Goal: Navigation & Orientation: Find specific page/section

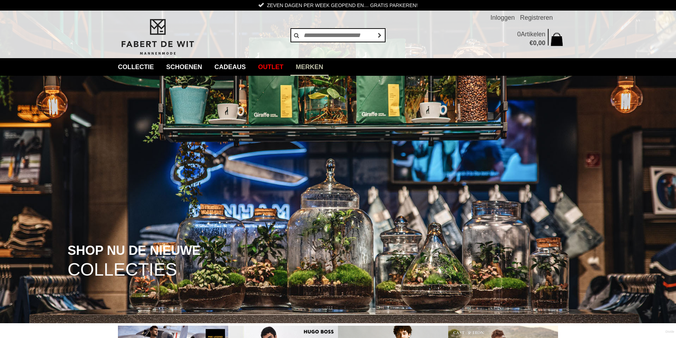
click at [321, 64] on link "Merken" at bounding box center [309, 67] width 38 height 18
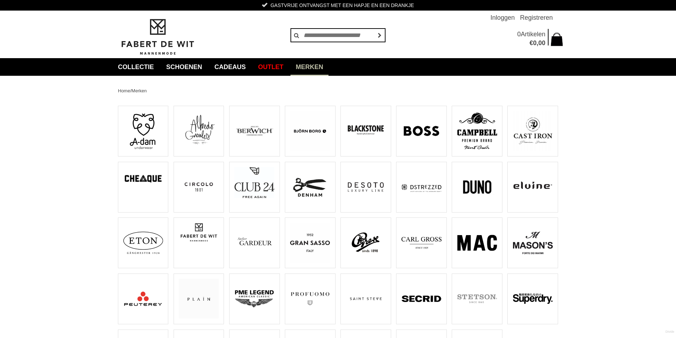
click at [519, 126] on img at bounding box center [533, 131] width 40 height 40
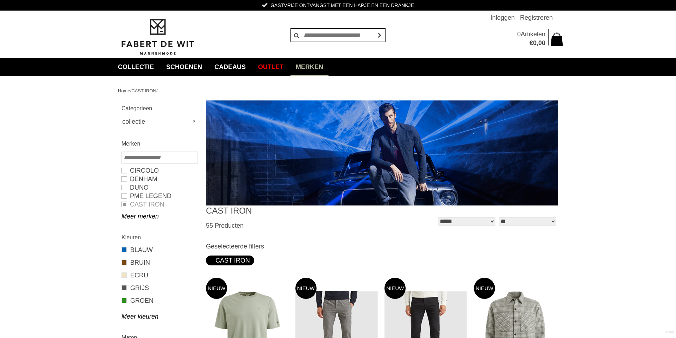
click at [321, 66] on link "Merken" at bounding box center [309, 67] width 38 height 18
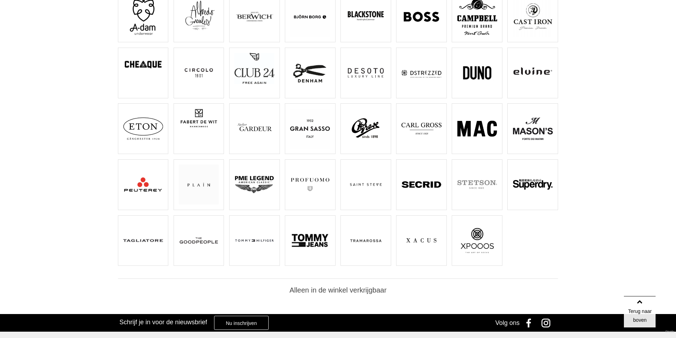
scroll to position [118, 0]
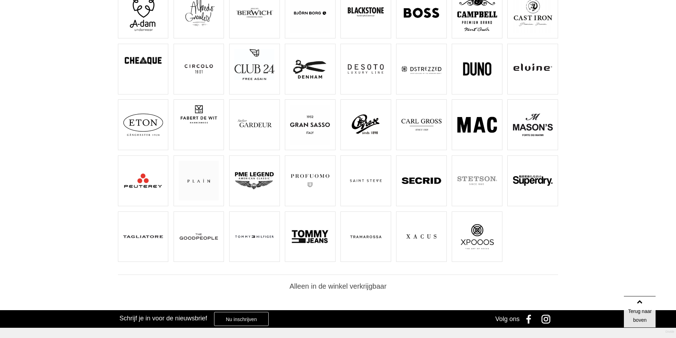
click at [197, 228] on img at bounding box center [199, 237] width 40 height 40
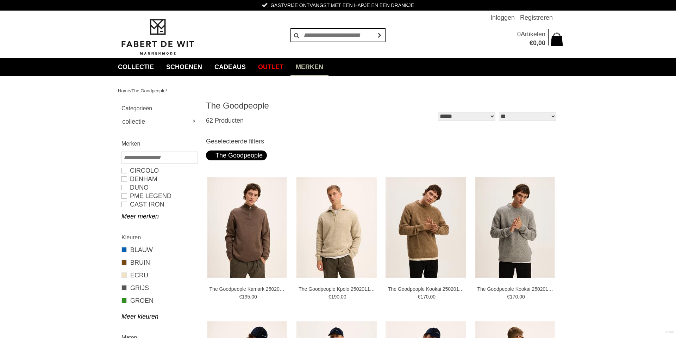
click at [328, 71] on link "Merken" at bounding box center [309, 67] width 38 height 18
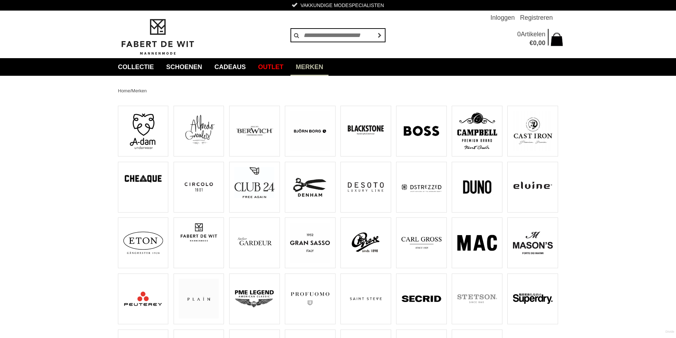
click at [360, 296] on img at bounding box center [366, 298] width 40 height 40
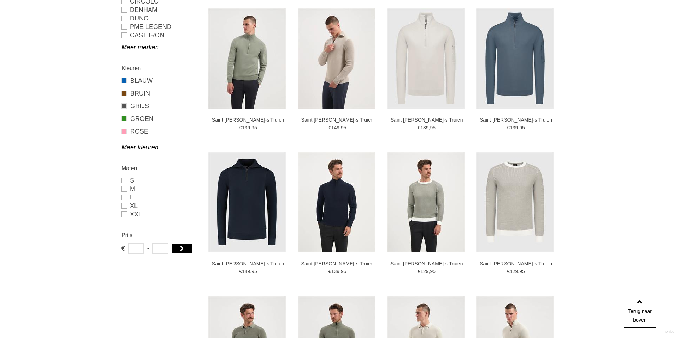
scroll to position [172, 0]
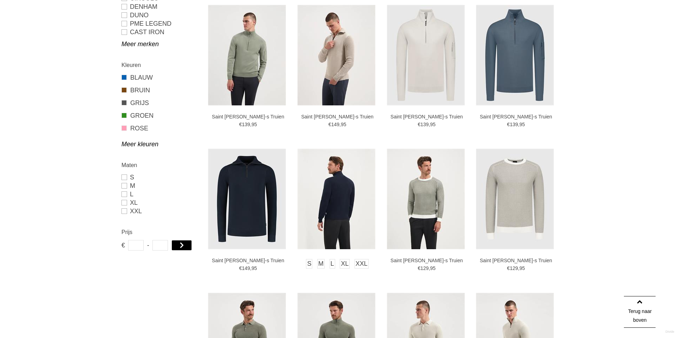
click at [330, 200] on img at bounding box center [336, 199] width 78 height 100
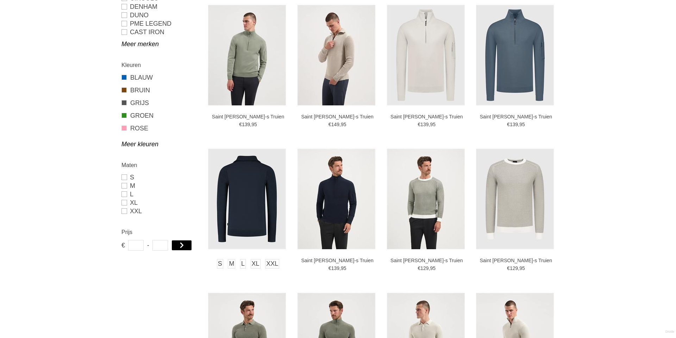
click at [252, 180] on img at bounding box center [247, 199] width 78 height 100
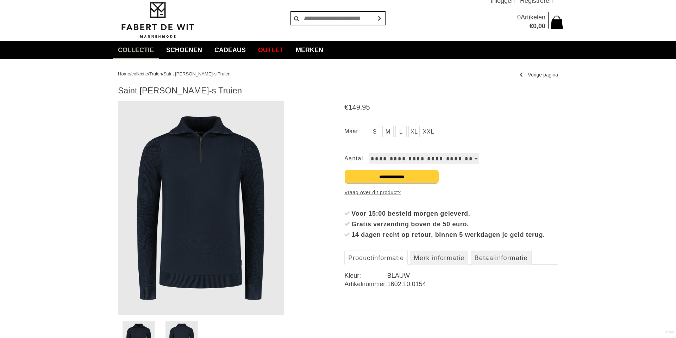
scroll to position [15, 0]
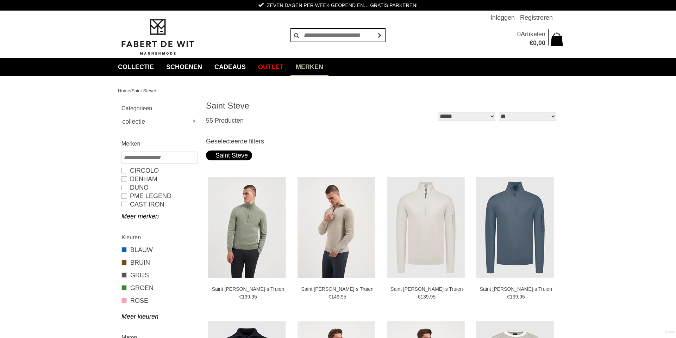
click at [328, 68] on link "Merken" at bounding box center [309, 67] width 38 height 18
